Goal: Task Accomplishment & Management: Complete application form

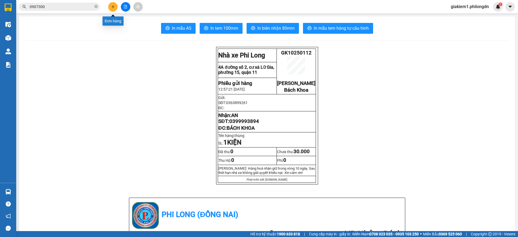
click at [115, 8] on button at bounding box center [112, 6] width 9 height 9
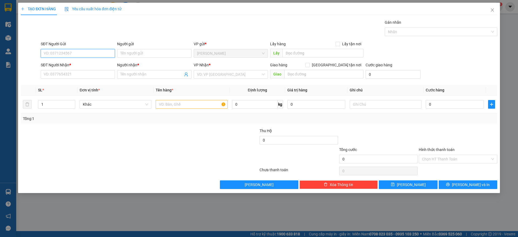
paste input "0376455708"
type input "0376455708"
click at [74, 65] on div "0376455708 - ni" at bounding box center [78, 64] width 68 height 6
type input "ni"
type input "CTY MIDOLI"
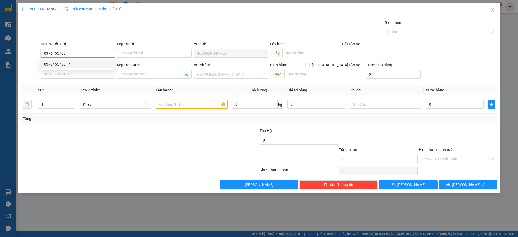
type input "0976486061"
type input "ĐÀO"
type input "BÁCH KHOA"
type input "30.000"
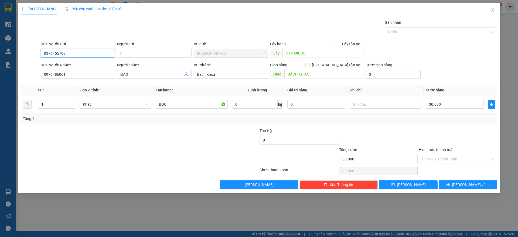
type input "0376455708"
click at [150, 54] on input "ni" at bounding box center [154, 53] width 74 height 9
type input "[PERSON_NAME]"
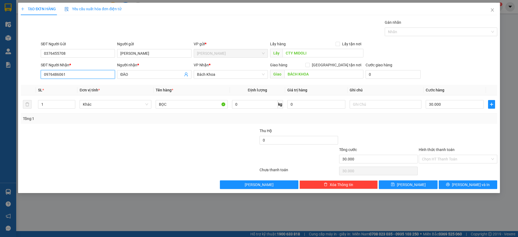
click at [68, 73] on input "0976486061" at bounding box center [78, 74] width 74 height 9
paste input "3 86 86 80"
drag, startPoint x: 52, startPoint y: 74, endPoint x: 131, endPoint y: 72, distance: 79.7
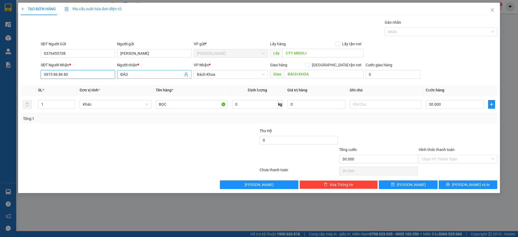
click at [131, 72] on div "SĐT Người Nhận * 0973 86 86 80 0973 86 86 80 Người nhận * ĐÀO VP Nhận * Bách K…" at bounding box center [269, 71] width 459 height 19
type input "0973868680"
click at [129, 75] on input "ĐÀO" at bounding box center [151, 75] width 62 height 6
paste input "cô [PERSON_NAME]"
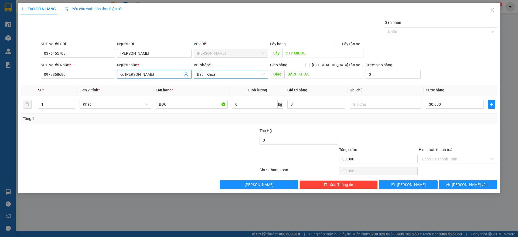
click at [228, 77] on span "Bách Khoa" at bounding box center [231, 74] width 68 height 8
type input "cô [PERSON_NAME]"
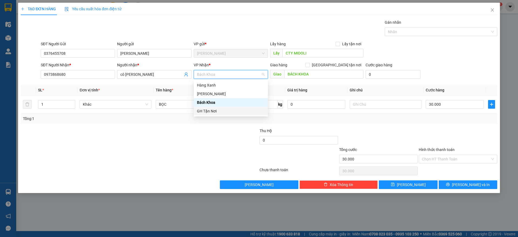
click at [222, 110] on div "GH Tận Nơi" at bounding box center [231, 111] width 68 height 6
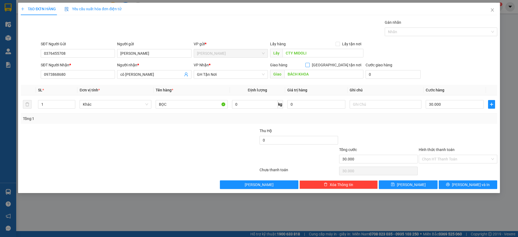
click at [309, 63] on input "[GEOGRAPHIC_DATA] tận nơi" at bounding box center [308, 65] width 4 height 4
checkbox input "true"
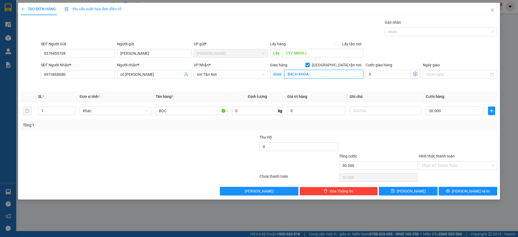
click at [321, 74] on input "BÁCH KHOA" at bounding box center [324, 74] width 79 height 9
paste input "195 [PERSON_NAME] – P. 25- Q. [GEOGRAPHIC_DATA]"
type input "195 [PERSON_NAME] – P. 25- Q. [GEOGRAPHIC_DATA]"
click at [320, 52] on input "CTY MIDOLI" at bounding box center [323, 53] width 81 height 9
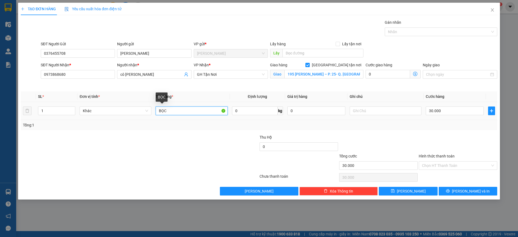
click at [171, 111] on input "BỌC" at bounding box center [192, 111] width 72 height 9
click at [171, 110] on input "BỌC" at bounding box center [192, 111] width 72 height 9
type input "hồ sơ"
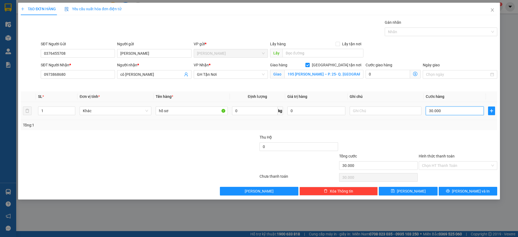
click at [448, 111] on input "30.000" at bounding box center [455, 111] width 58 height 9
type input "7"
type input "0"
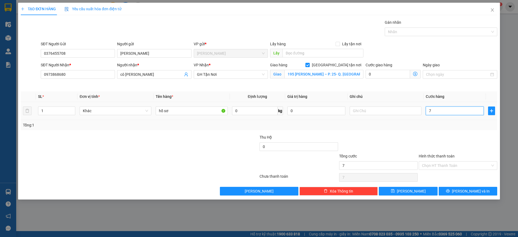
type input "0"
type input "6"
type input "06"
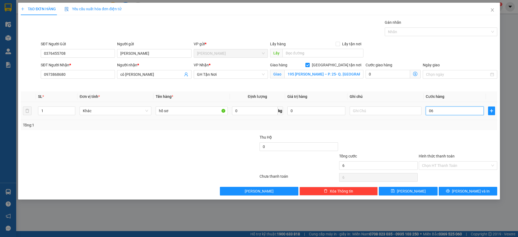
type input "60"
type input "060"
type input "600"
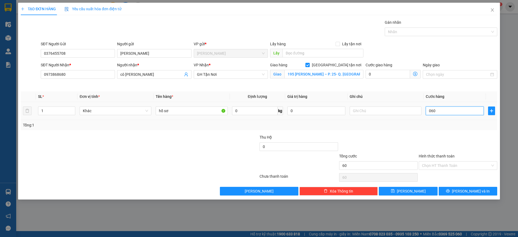
type input "0.600"
type input "6.000"
type input "060.000"
type input "60.000"
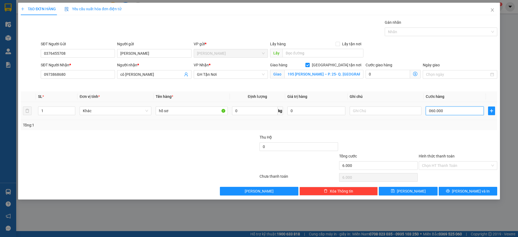
type input "60.000"
click at [449, 165] on input "Hình thức thanh toán" at bounding box center [456, 166] width 68 height 8
type input "60.000"
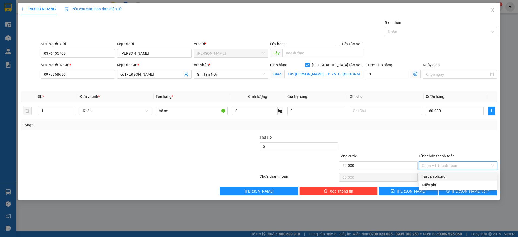
click at [443, 175] on div "Tại văn phòng" at bounding box center [458, 177] width 72 height 6
type input "0"
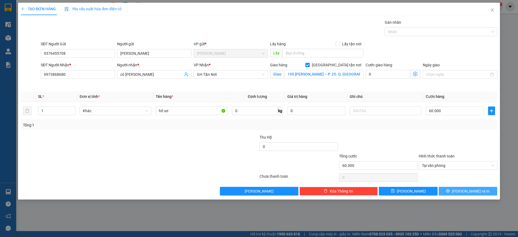
click at [454, 192] on button "[PERSON_NAME] và In" at bounding box center [468, 191] width 59 height 9
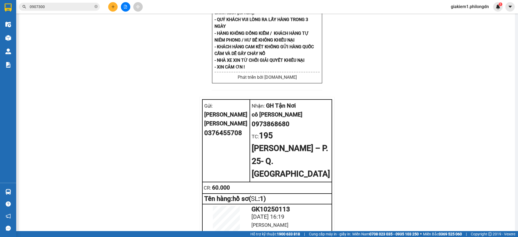
scroll to position [800, 0]
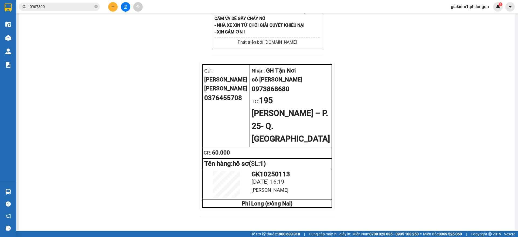
click at [109, 10] on div at bounding box center [125, 6] width 40 height 9
click at [112, 5] on icon "plus" at bounding box center [113, 7] width 4 height 4
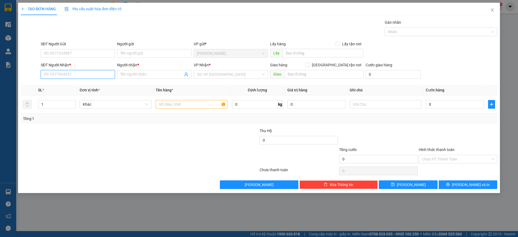
click at [94, 73] on input "SĐT Người Nhận *" at bounding box center [78, 74] width 74 height 9
type input "0906066168"
click at [161, 72] on input "Người nhận *" at bounding box center [151, 75] width 62 height 6
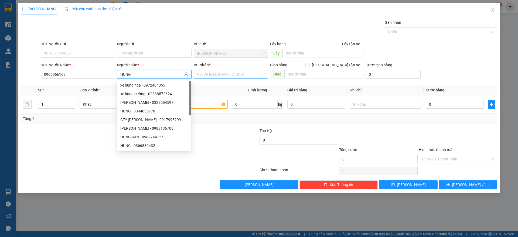
type input "HÙNG"
click at [219, 74] on input "search" at bounding box center [229, 74] width 64 height 8
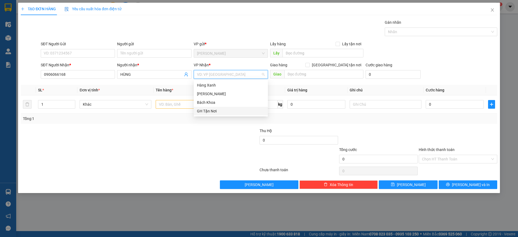
click at [219, 112] on div "GH Tận Nơi" at bounding box center [231, 111] width 68 height 6
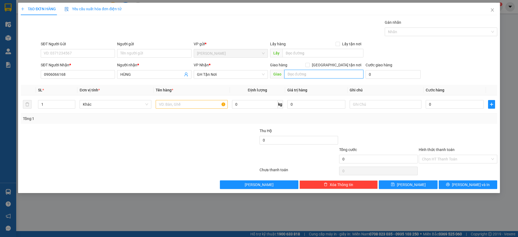
click at [302, 74] on input "text" at bounding box center [324, 74] width 79 height 9
click at [242, 76] on span "GH Tận Nơi" at bounding box center [231, 74] width 68 height 8
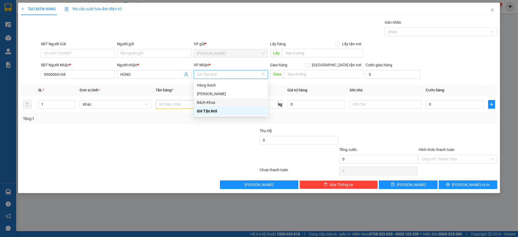
click at [210, 102] on div "Bách Khoa" at bounding box center [231, 103] width 68 height 6
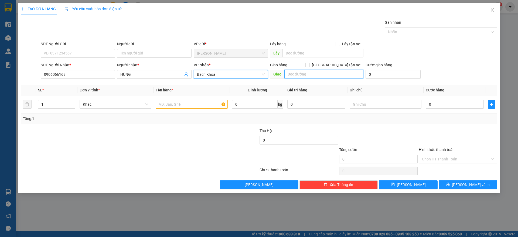
click at [323, 73] on input "text" at bounding box center [324, 74] width 79 height 9
type input "BÁCH KHOA"
click at [195, 107] on input "text" at bounding box center [192, 104] width 72 height 9
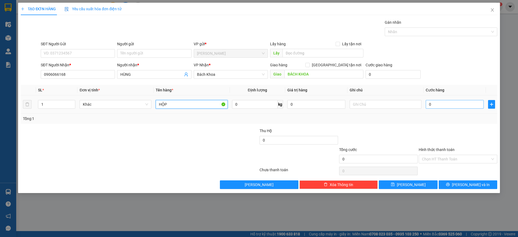
type input "HỘP"
click at [442, 103] on input "0" at bounding box center [455, 104] width 58 height 9
type input "3"
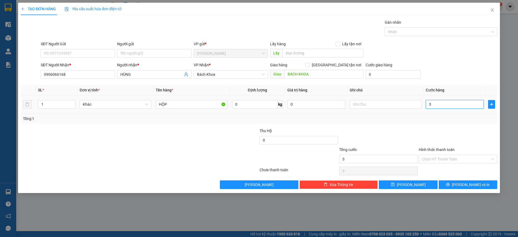
type input "30"
type input "300"
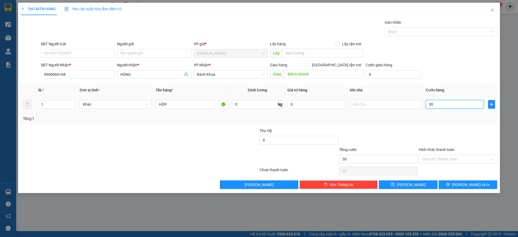
type input "300"
type input "3.000"
type input "30.000"
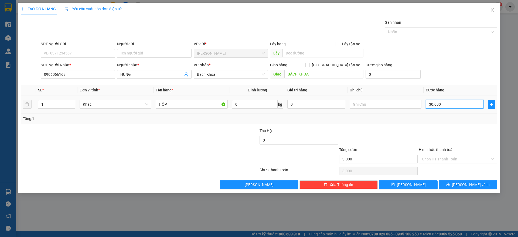
type input "30.000"
click at [441, 105] on input "30.000" at bounding box center [455, 104] width 58 height 9
type input "0"
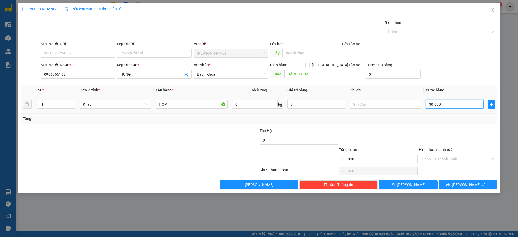
type input "0"
type input "0.004"
type input "4"
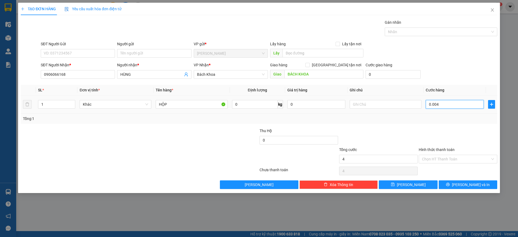
type input "00.040"
type input "40"
type input "000.400"
type input "400"
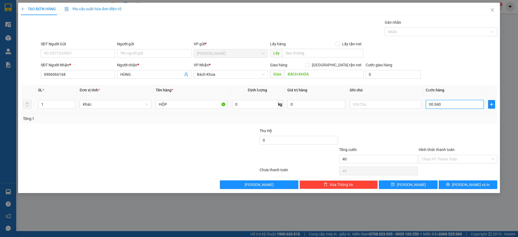
type input "400"
type input "0.004.000"
type input "4.000"
type input "00.040.000"
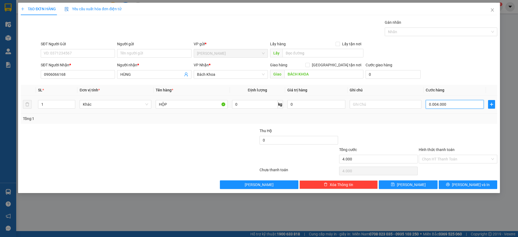
type input "40.000"
click at [383, 104] on input "text" at bounding box center [386, 104] width 72 height 9
type input "NẶNG"
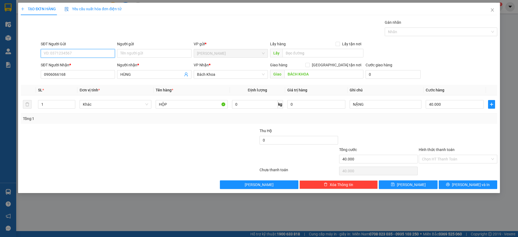
click at [89, 50] on input "SĐT Người Gửi" at bounding box center [78, 53] width 74 height 9
type input "0985585381"
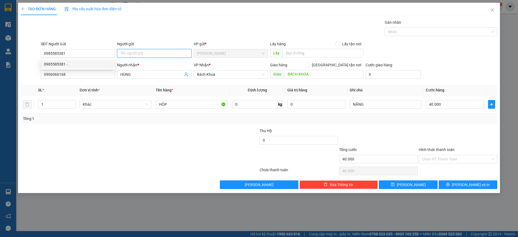
click at [130, 55] on input "Người gửi" at bounding box center [154, 53] width 74 height 9
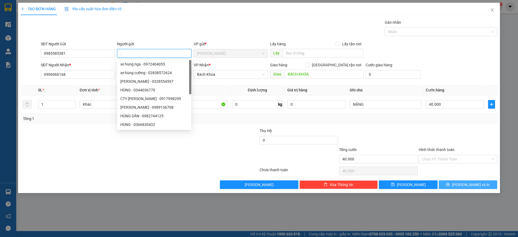
type input "."
click at [455, 183] on button "[PERSON_NAME] và In" at bounding box center [468, 185] width 59 height 9
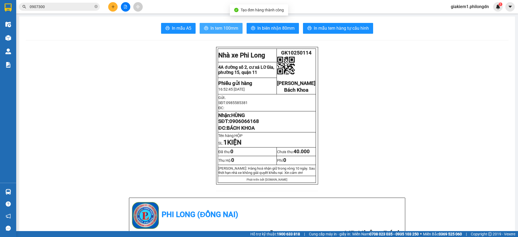
click at [226, 27] on span "In tem 100mm" at bounding box center [225, 28] width 28 height 7
